Goal: Obtain resource: Obtain resource

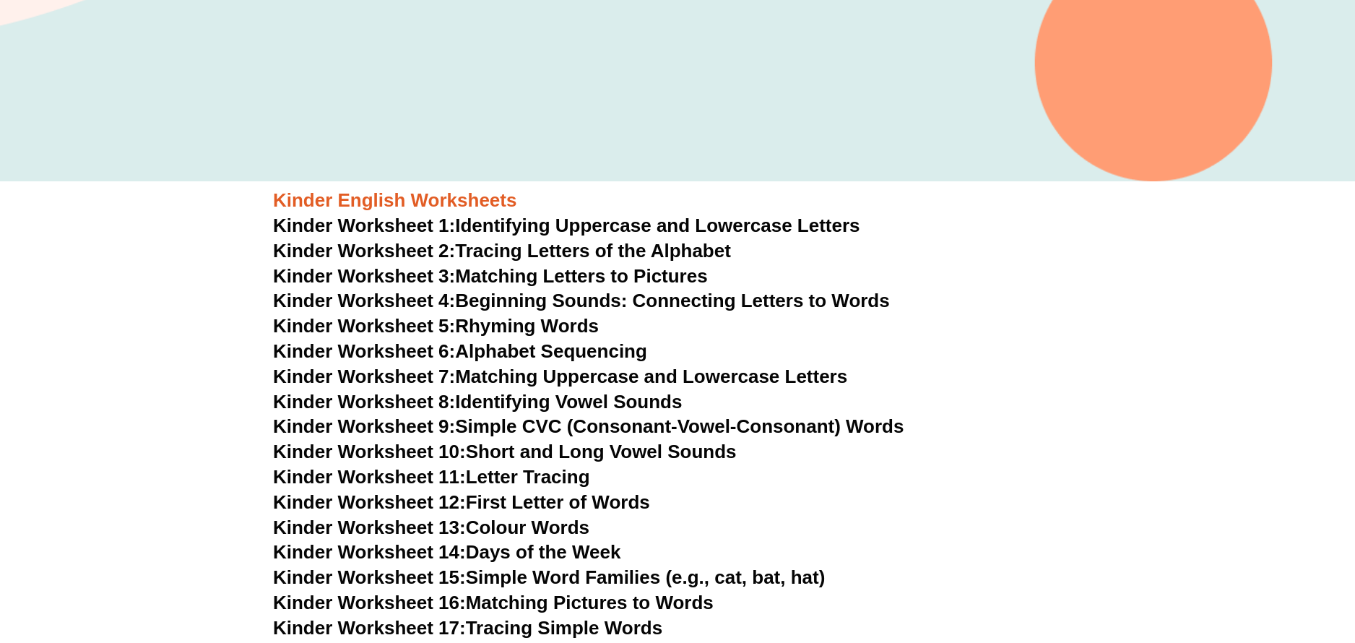
scroll to position [430, 0]
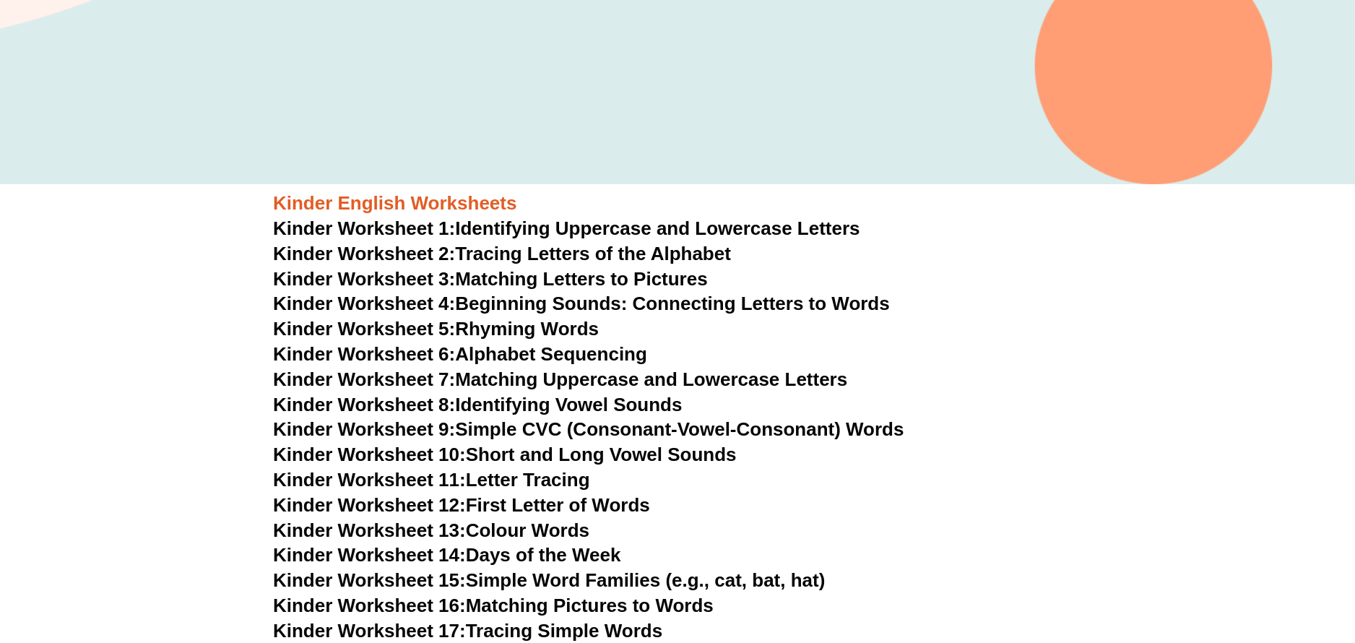
click at [516, 227] on link "Kinder Worksheet 1: Identifying Uppercase and Lowercase Letters" at bounding box center [566, 228] width 587 height 22
click at [602, 305] on link "Kinder Worksheet 4: Beginning Sounds: Connecting Letters to Words" at bounding box center [581, 303] width 617 height 22
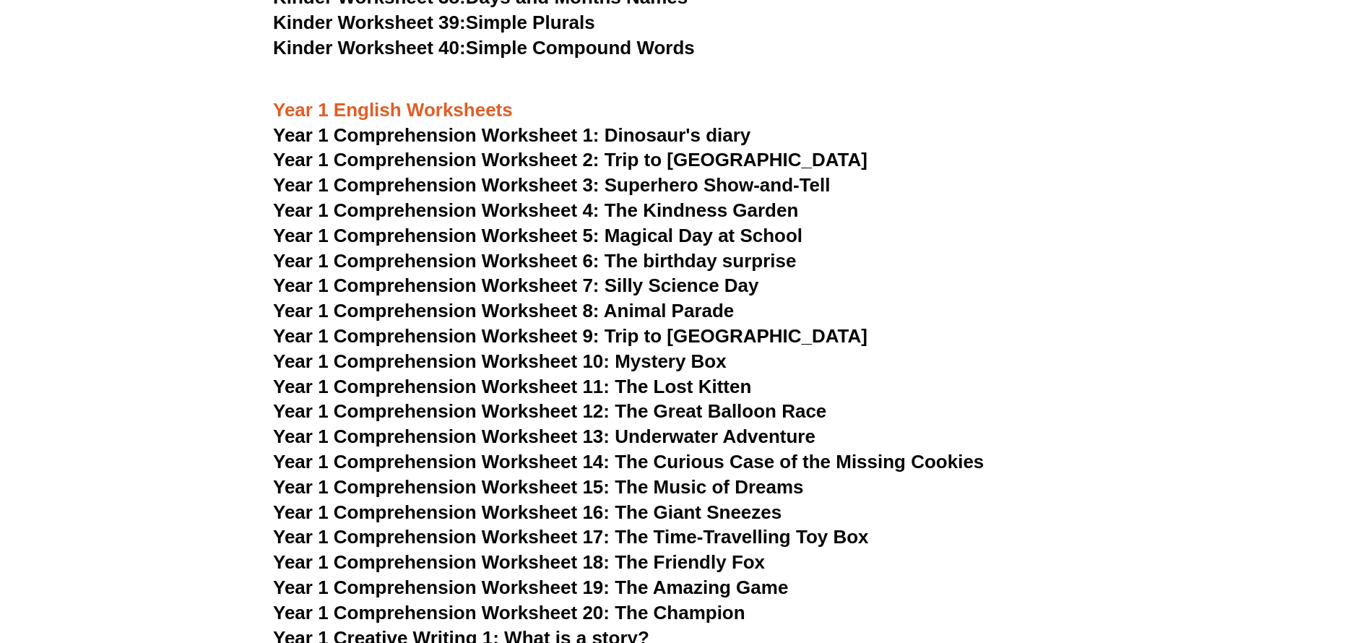
scroll to position [1586, 0]
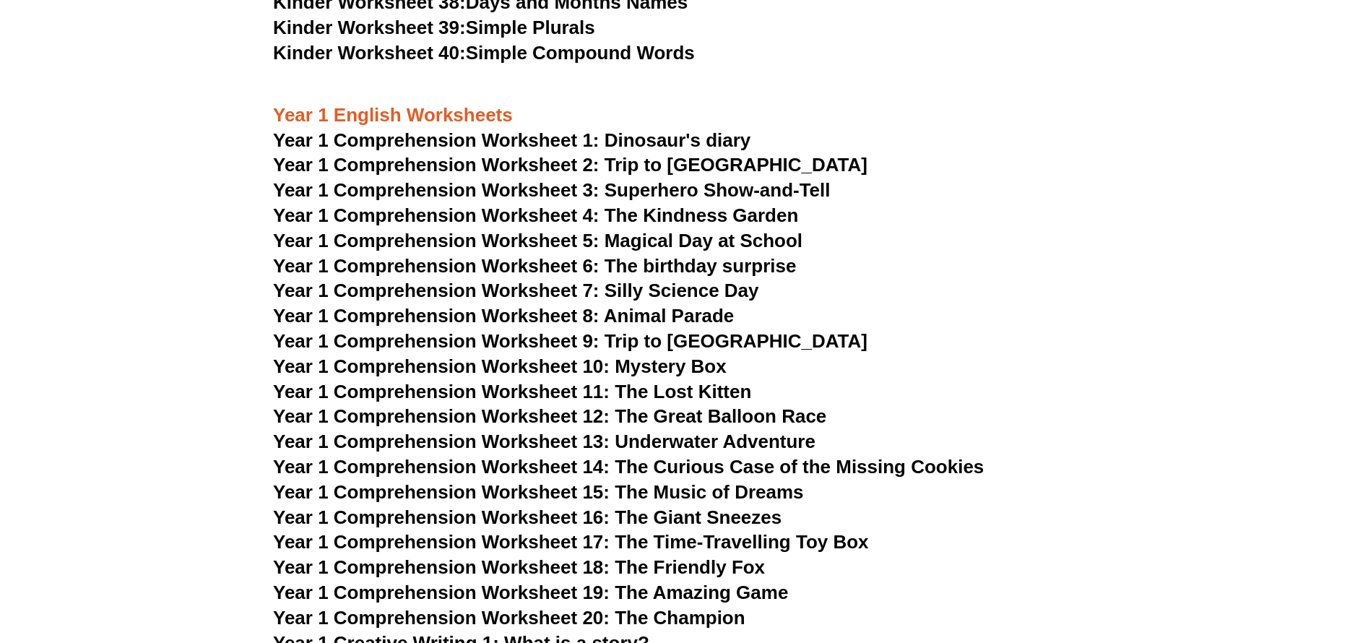
click at [666, 133] on span "Year 1 Comprehension Worksheet 1: Dinosaur's diary" at bounding box center [511, 140] width 477 height 22
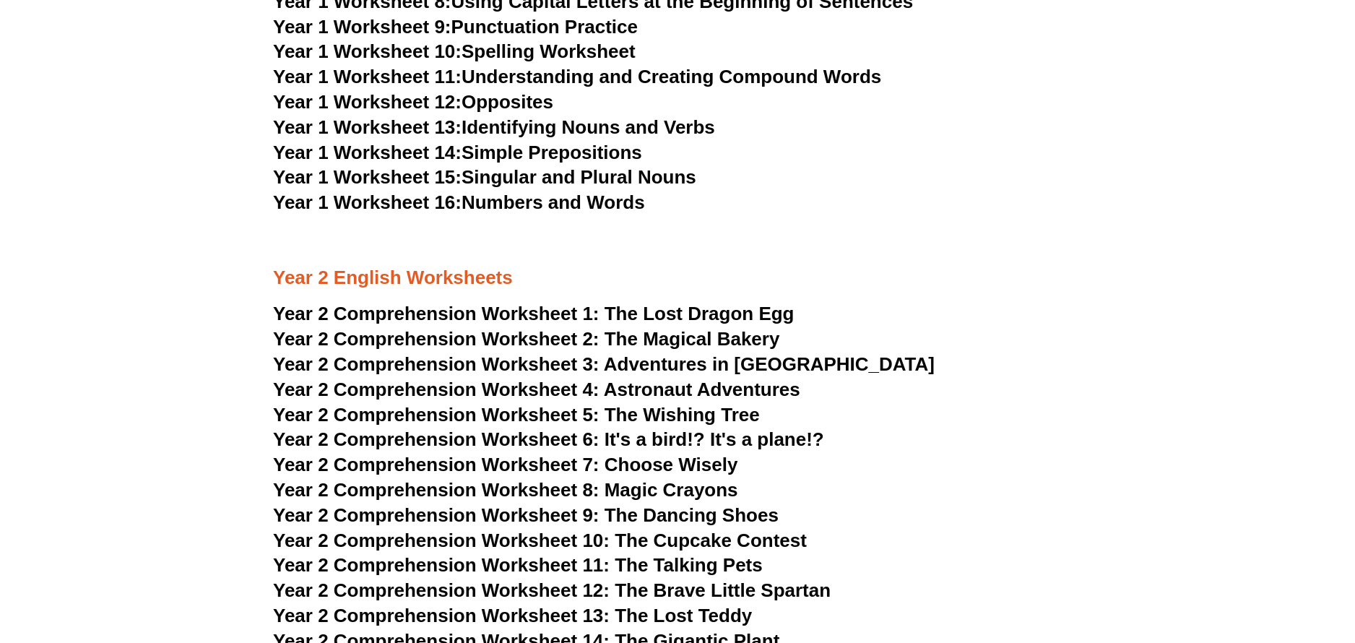
scroll to position [2813, 0]
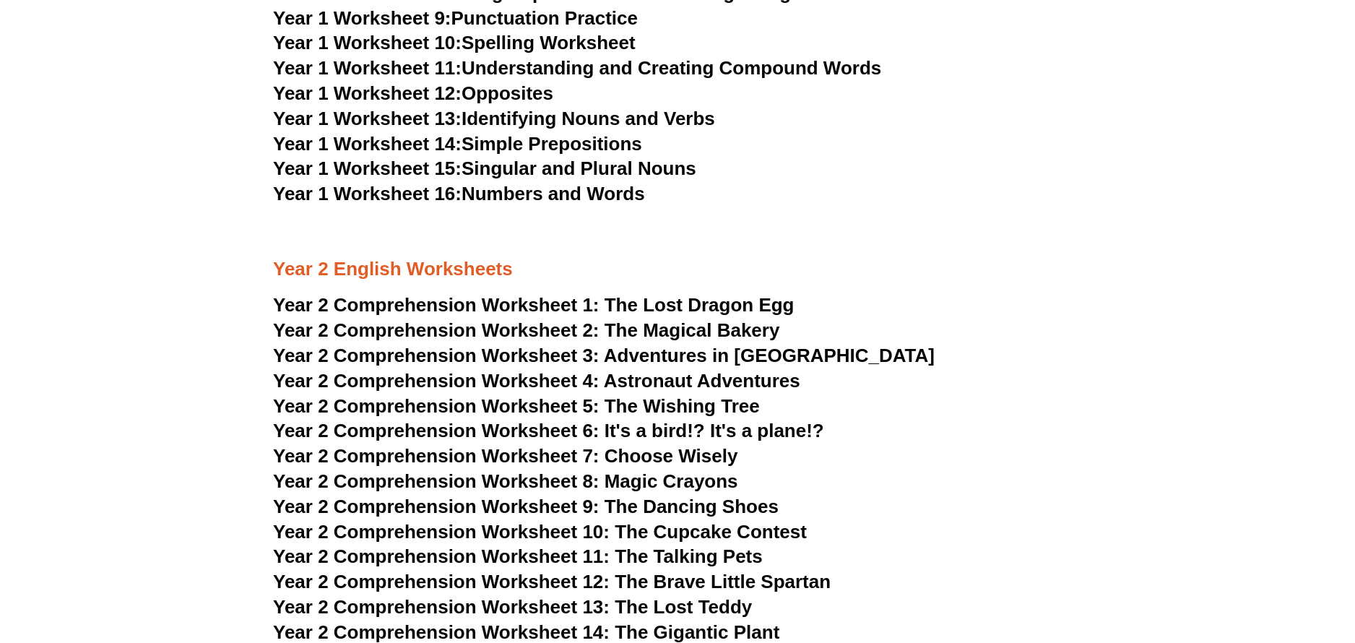
click at [690, 311] on span "The Lost Dragon Egg" at bounding box center [699, 305] width 190 height 22
click at [484, 330] on span "Year 2 Comprehension Worksheet 2:" at bounding box center [436, 330] width 326 height 22
click at [603, 356] on link "Year 2 Comprehension Worksheet 3: Adventures in Toyland" at bounding box center [603, 355] width 661 height 22
click at [550, 378] on span "Year 2 Comprehension Worksheet 4:" at bounding box center [436, 381] width 326 height 22
click at [637, 406] on span "The Wishing Tree" at bounding box center [681, 406] width 155 height 22
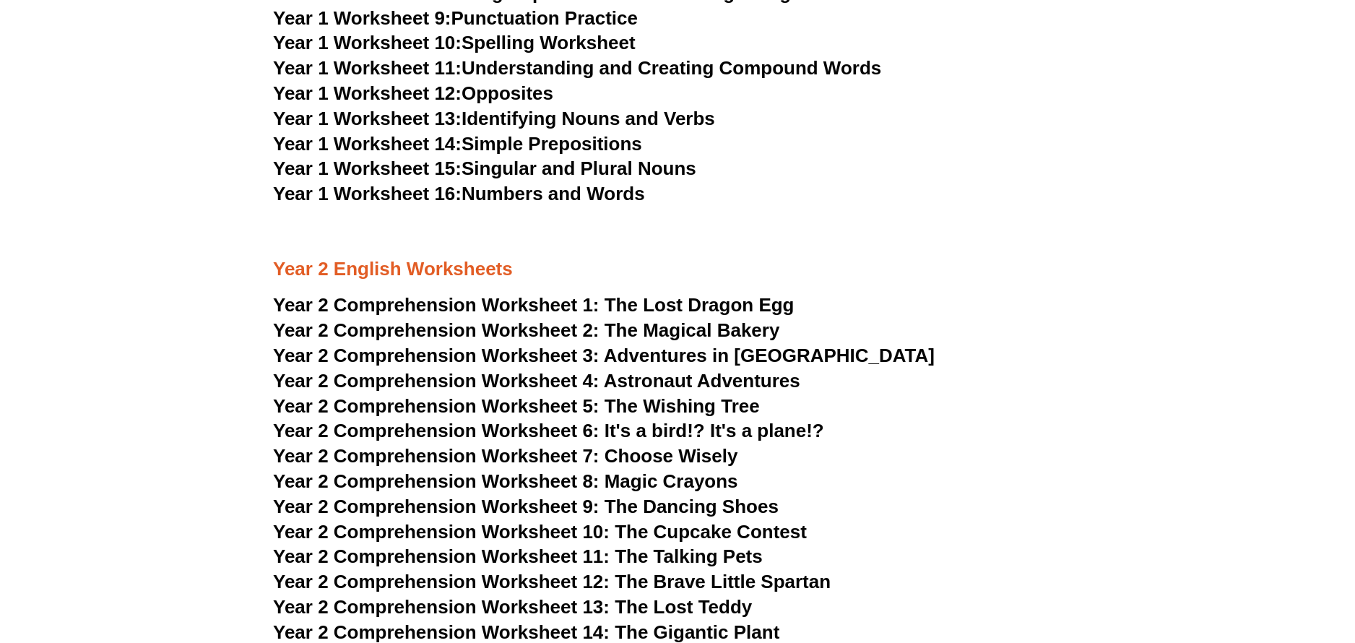
click at [646, 431] on span "Year 2 Comprehension Worksheet 6: It's a bird!? It's a plane!?" at bounding box center [548, 431] width 551 height 22
click at [614, 452] on span "Choose Wisely" at bounding box center [671, 456] width 134 height 22
click at [608, 479] on span "Year 2 Comprehension Worksheet 8: Magic Crayons" at bounding box center [505, 481] width 465 height 22
click at [643, 507] on span "Year 2 Comprehension Worksheet 9: The Dancing Shoes" at bounding box center [525, 506] width 505 height 22
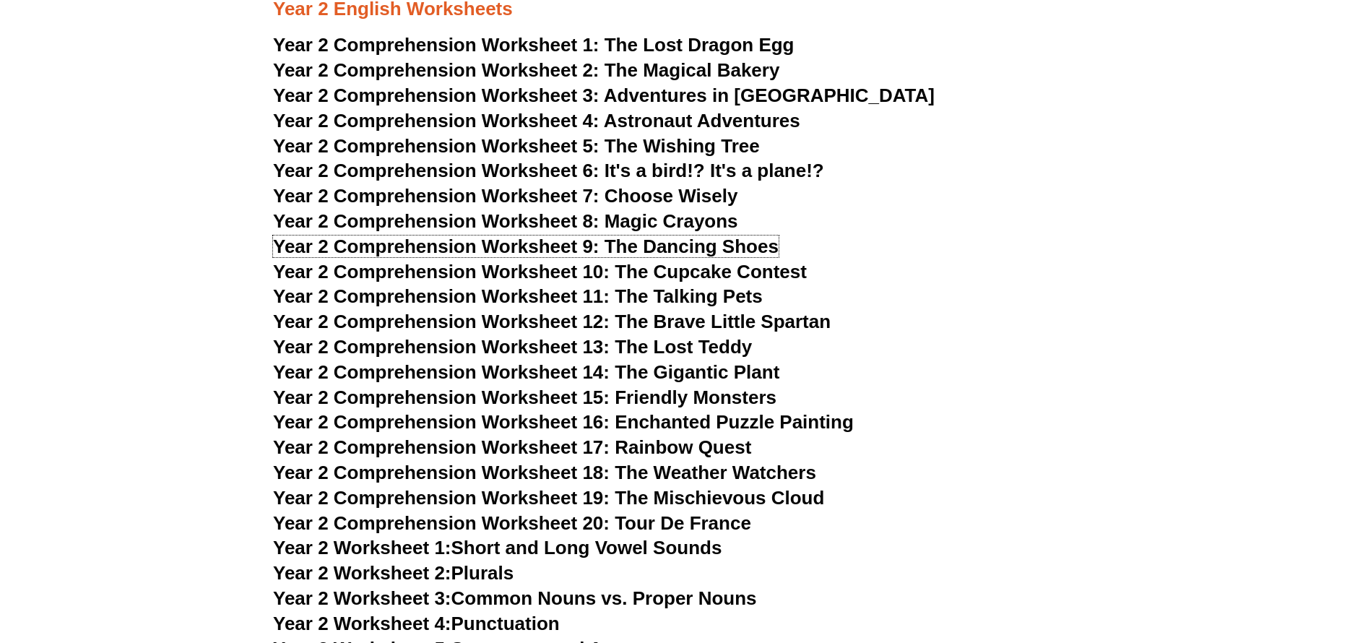
scroll to position [3102, 0]
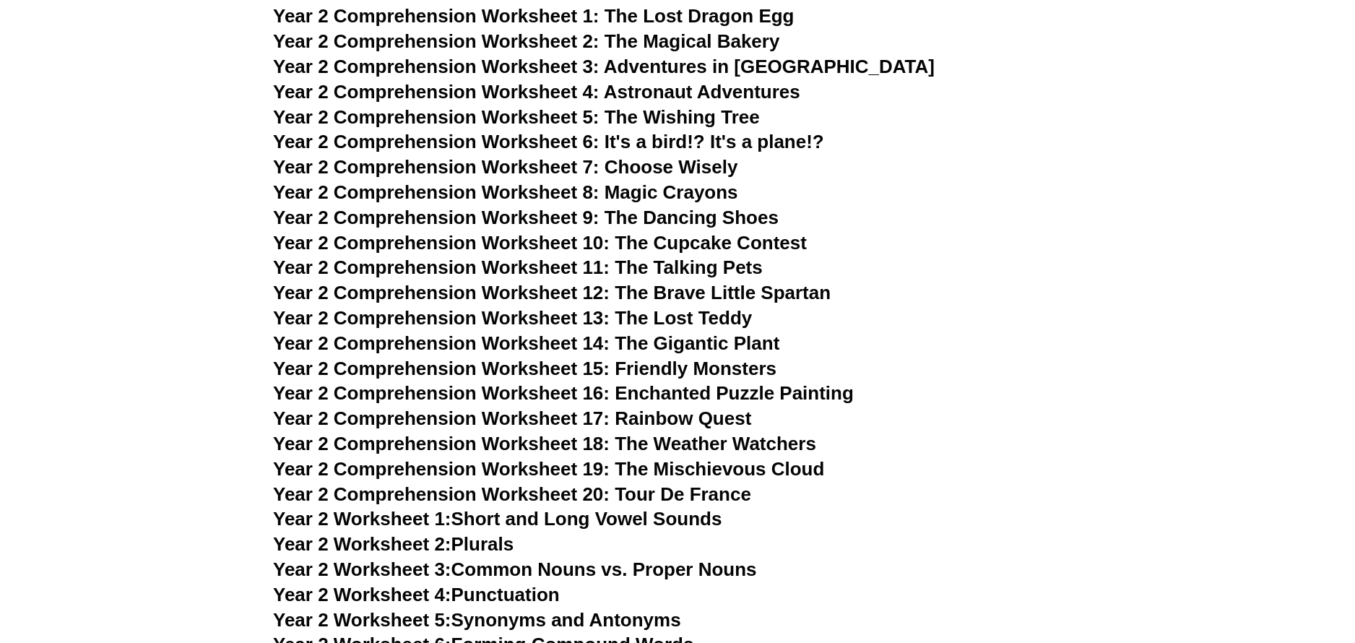
click at [666, 251] on span "Year 2 Comprehension Worksheet 10: The Cupcake Contest" at bounding box center [540, 243] width 534 height 22
click at [695, 266] on span "Year 2 Comprehension Worksheet 11: The Talking Pets" at bounding box center [518, 267] width 490 height 22
click at [682, 292] on span "Year 2 Comprehension Worksheet 12: The Brave Little Spartan" at bounding box center [551, 293] width 557 height 22
click at [667, 324] on span "Year 2 Comprehension Worksheet 13: The Lost Teddy" at bounding box center [512, 318] width 479 height 22
click at [630, 349] on span "Year 2 Comprehension Worksheet 14: The Gigantic Plant" at bounding box center [526, 343] width 506 height 22
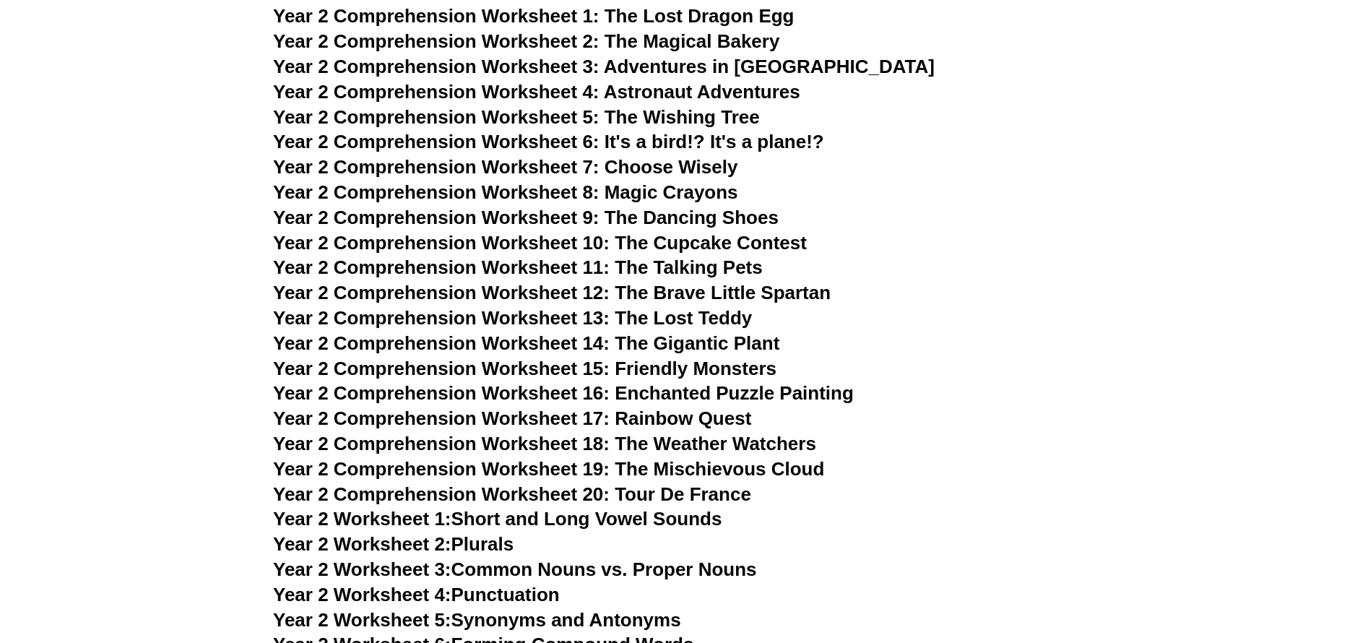
click at [719, 360] on span "Year 2 Comprehension Worksheet 15: Friendly Monsters" at bounding box center [524, 368] width 503 height 22
click at [799, 391] on span "Year 2 Comprehension Worksheet 16: Enchanted Puzzle Painting" at bounding box center [563, 393] width 581 height 22
click at [585, 422] on span "Year 2 Comprehension Worksheet 17: Rainbow Quest" at bounding box center [512, 418] width 478 height 22
click at [573, 453] on span "Year 2 Comprehension Worksheet 18: The Weather Watchers" at bounding box center [544, 444] width 543 height 22
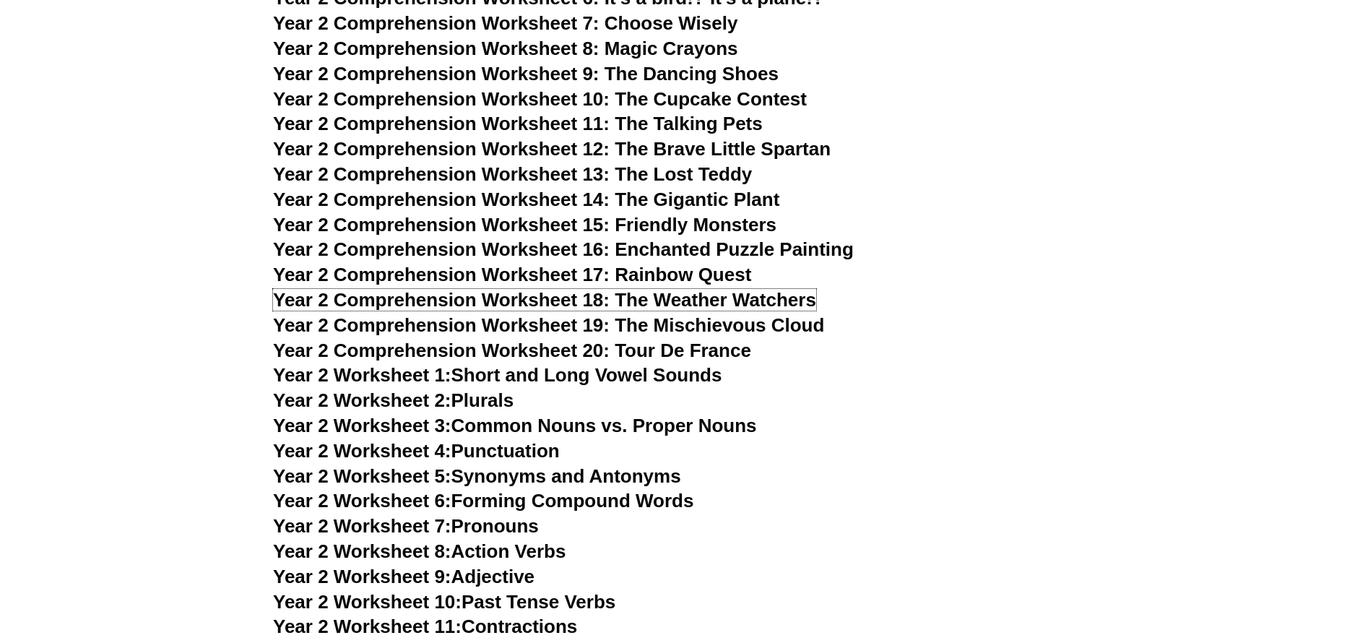
scroll to position [3247, 0]
click at [734, 327] on span "Year 2 Comprehension Worksheet 19: The Mischievous Cloud" at bounding box center [548, 324] width 551 height 22
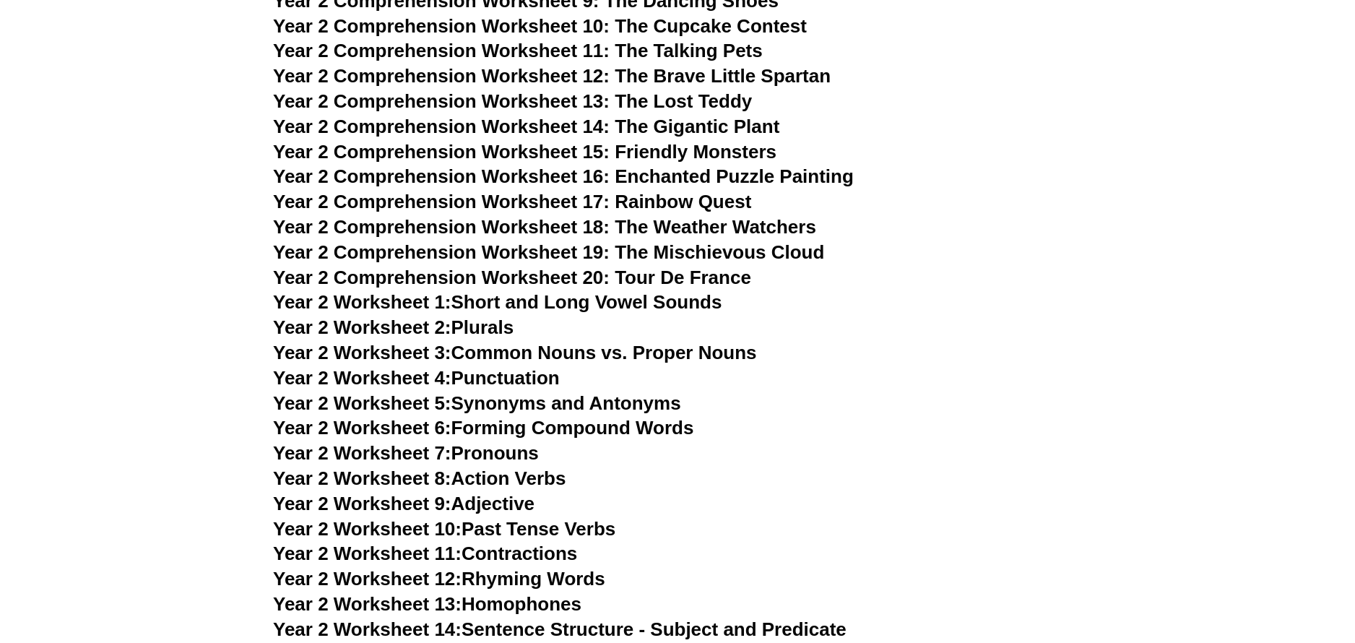
click at [655, 274] on span "Year 2 Comprehension Worksheet 20: Tour De France" at bounding box center [512, 277] width 478 height 22
click at [672, 308] on link "Year 2 Worksheet 1: Short and Long Vowel Sounds" at bounding box center [497, 302] width 448 height 22
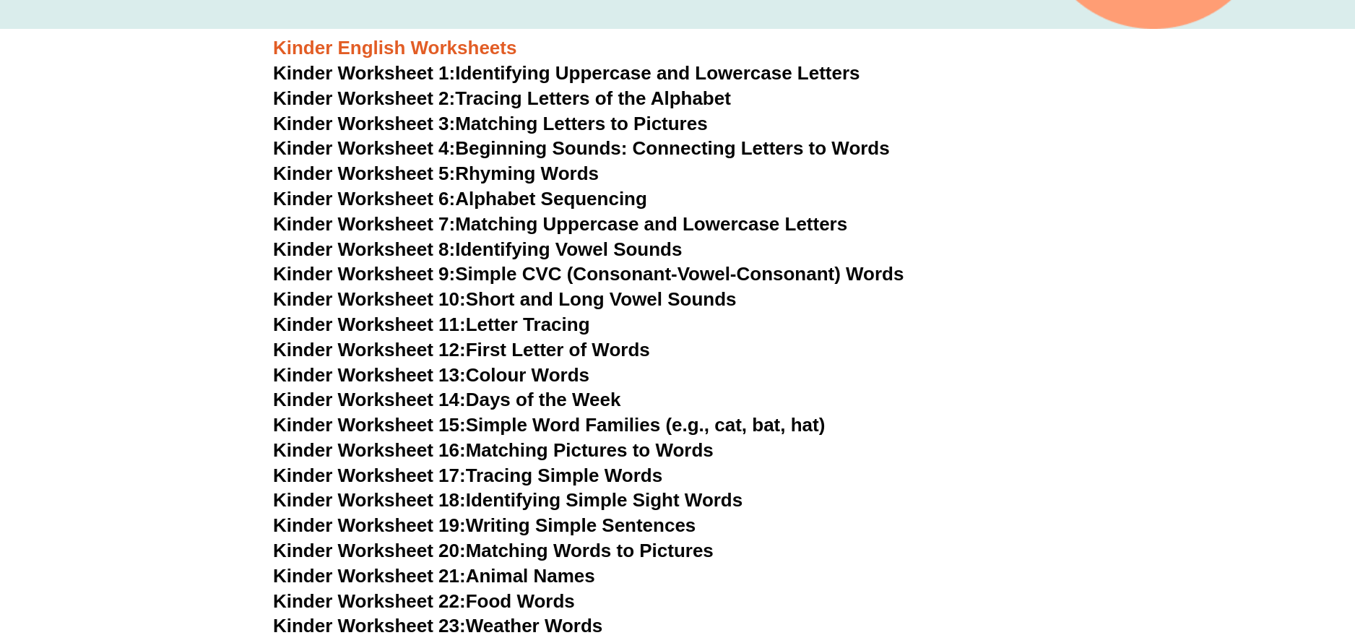
scroll to position [575, 0]
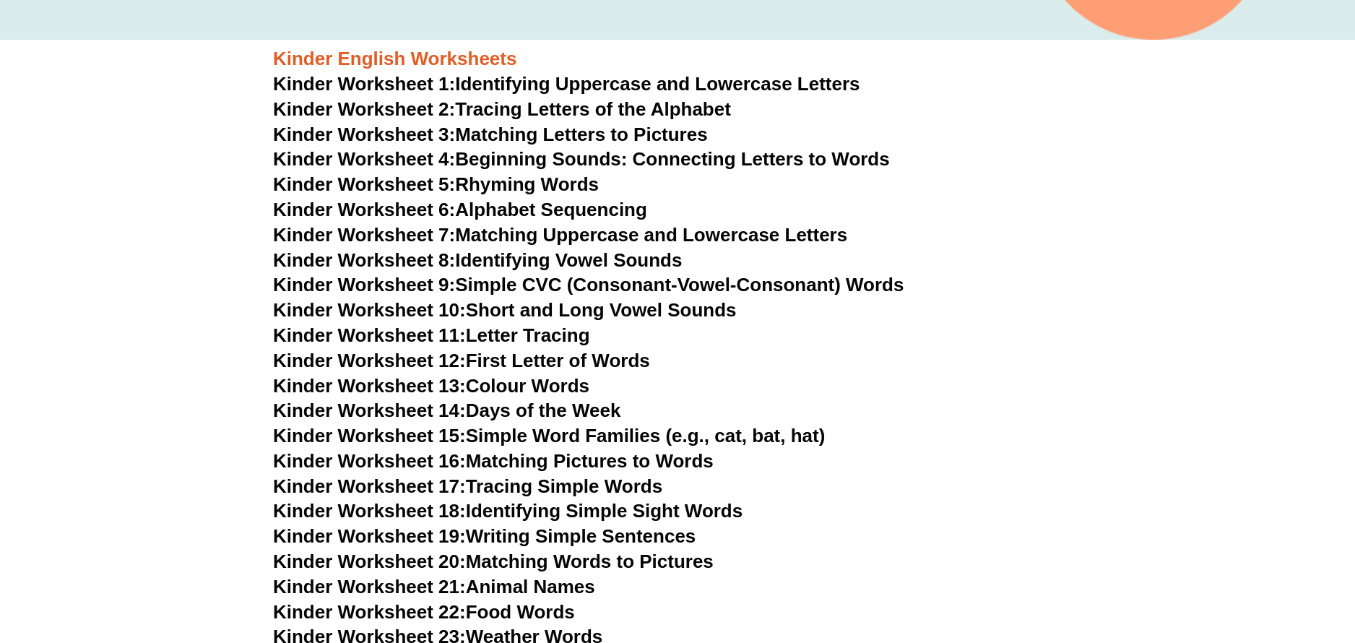
click at [495, 155] on link "Kinder Worksheet 4: Beginning Sounds: Connecting Letters to Words" at bounding box center [581, 159] width 617 height 22
click at [488, 186] on link "Kinder Worksheet 5: Rhyming Words" at bounding box center [436, 184] width 326 height 22
click at [625, 262] on link "Kinder Worksheet 8: Identifying Vowel Sounds" at bounding box center [477, 260] width 409 height 22
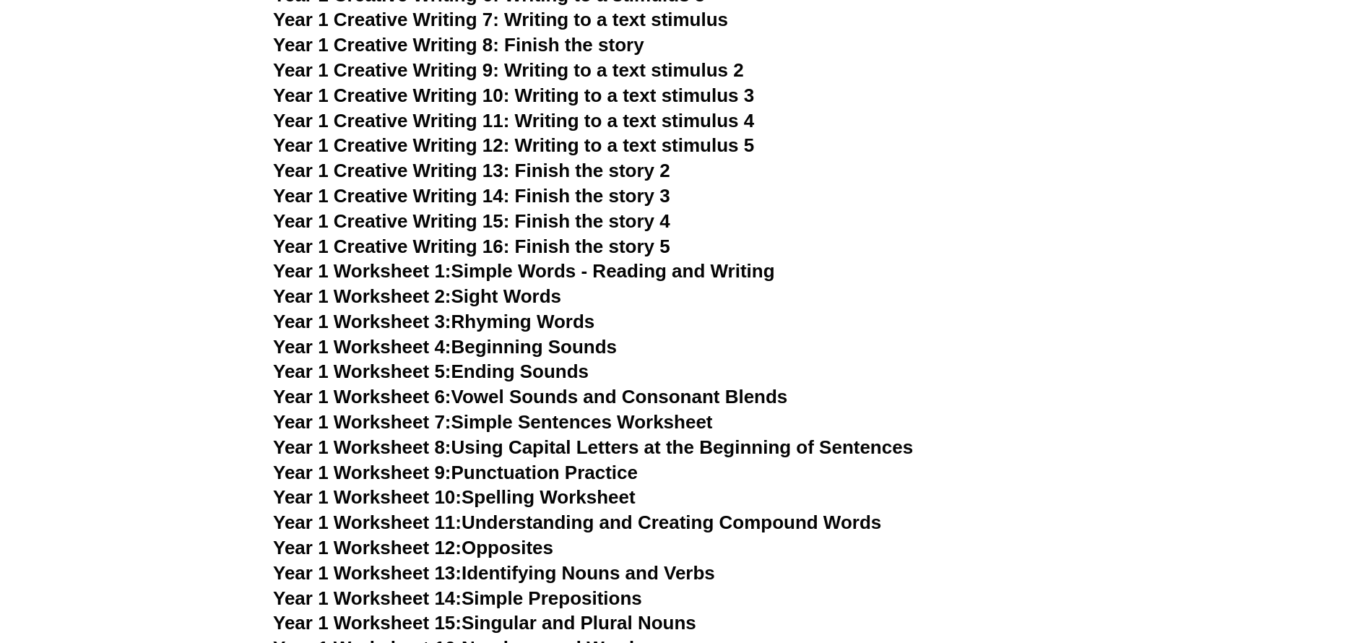
scroll to position [2380, 0]
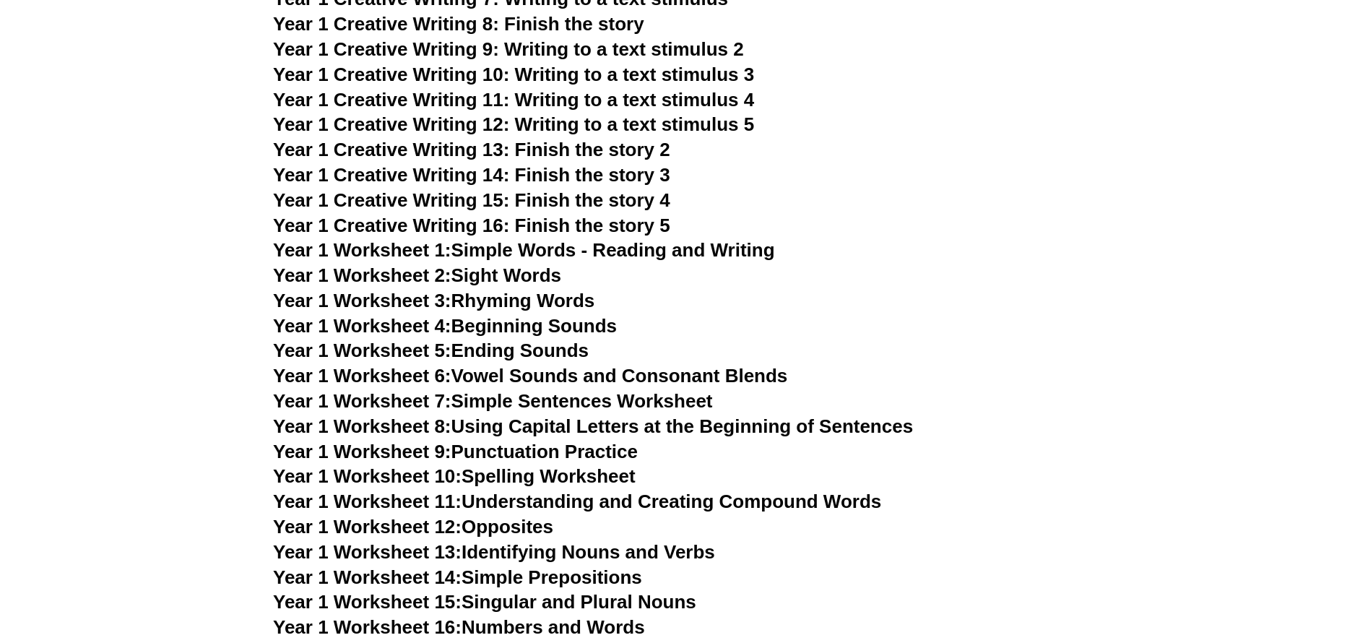
click at [595, 330] on link "Year 1 Worksheet 4: Beginning Sounds" at bounding box center [445, 326] width 344 height 22
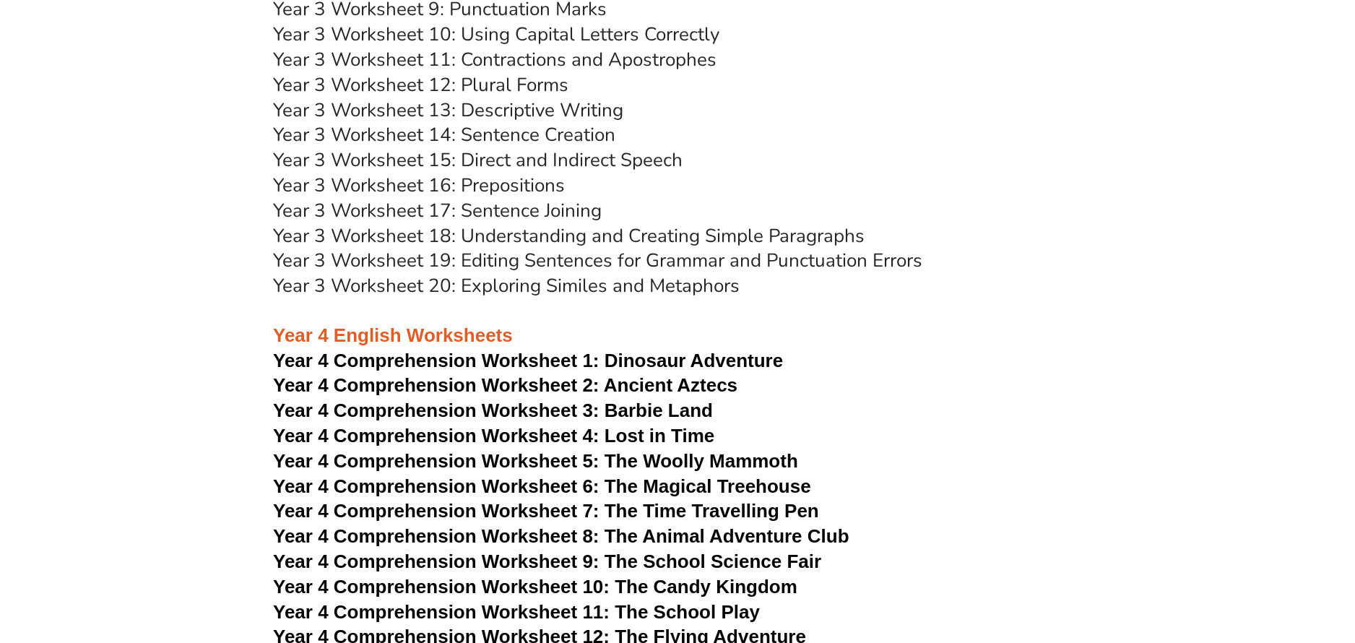
scroll to position [4908, 0]
